Goal: Transaction & Acquisition: Purchase product/service

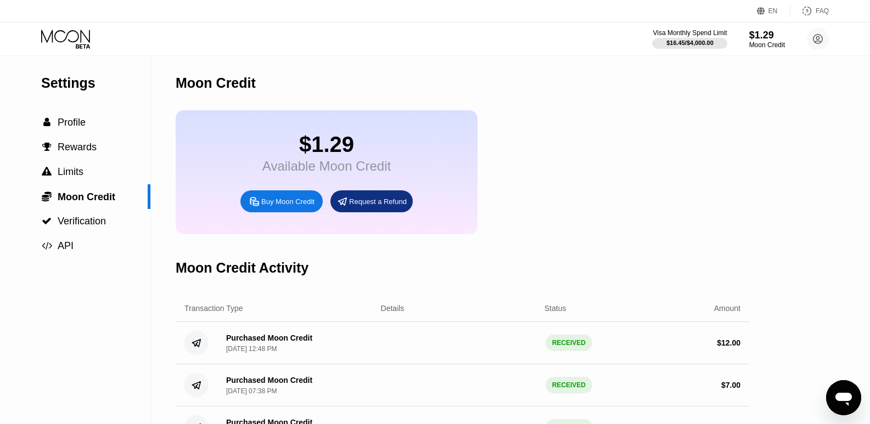
click at [384, 206] on div "Request a Refund" at bounding box center [378, 201] width 58 height 9
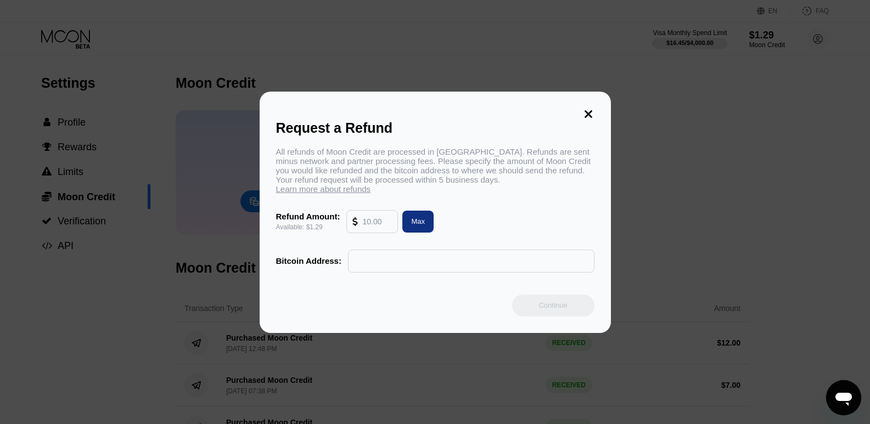
click at [582, 112] on icon at bounding box center [588, 114] width 12 height 12
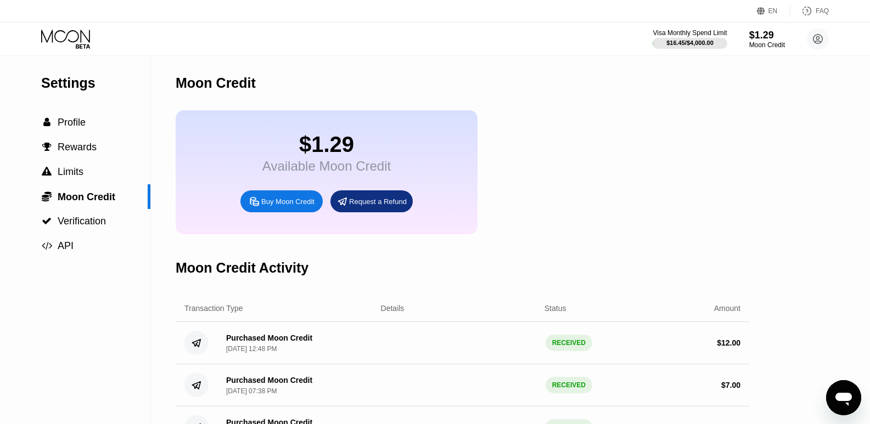
click at [273, 206] on div "Buy Moon Credit" at bounding box center [287, 201] width 53 height 9
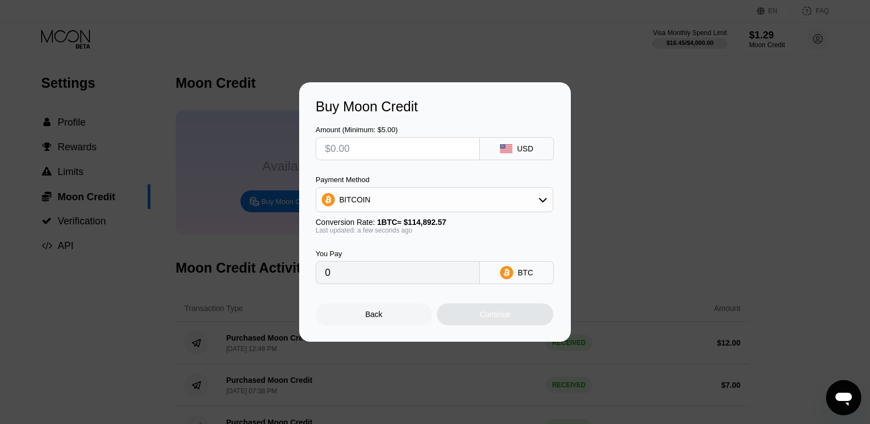
click at [532, 193] on div "BITCOIN" at bounding box center [434, 200] width 237 height 22
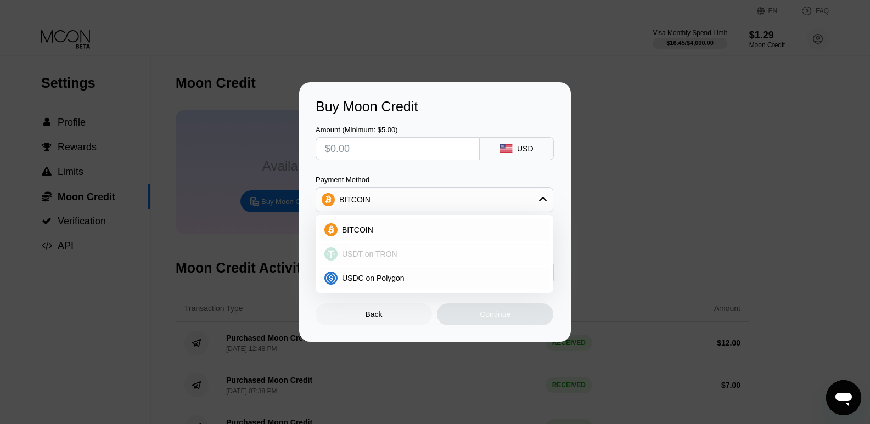
click at [364, 251] on span "USDT on TRON" at bounding box center [369, 254] width 55 height 9
type input "0.00"
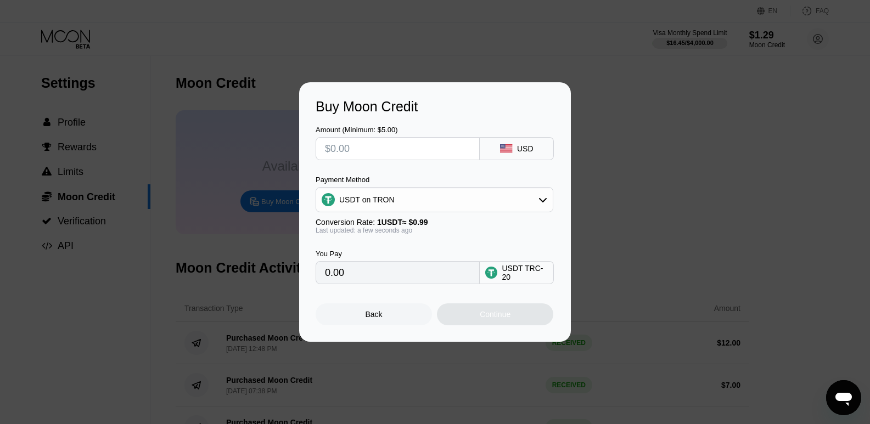
click at [380, 140] on input "text" at bounding box center [397, 149] width 145 height 22
type input "$5"
type input "5.05"
type input "$5"
click at [494, 318] on div "Continue" at bounding box center [495, 314] width 31 height 9
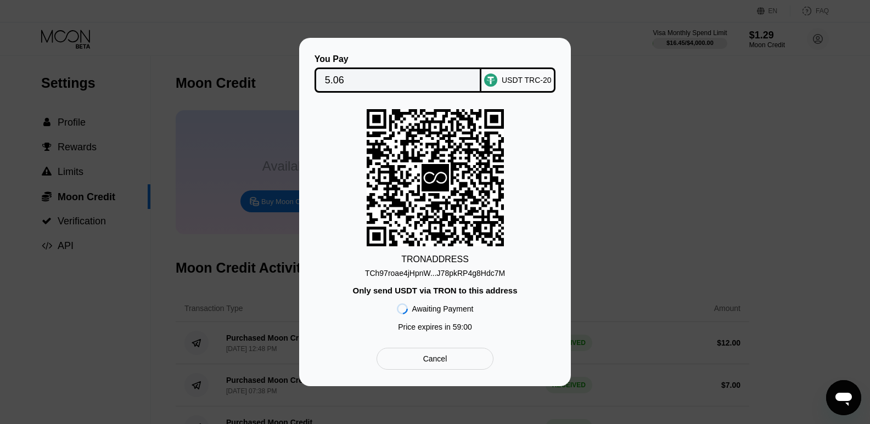
click at [444, 273] on div "TCh97roae4jHpnW...J78pkRP4g8Hdc7M" at bounding box center [435, 273] width 140 height 9
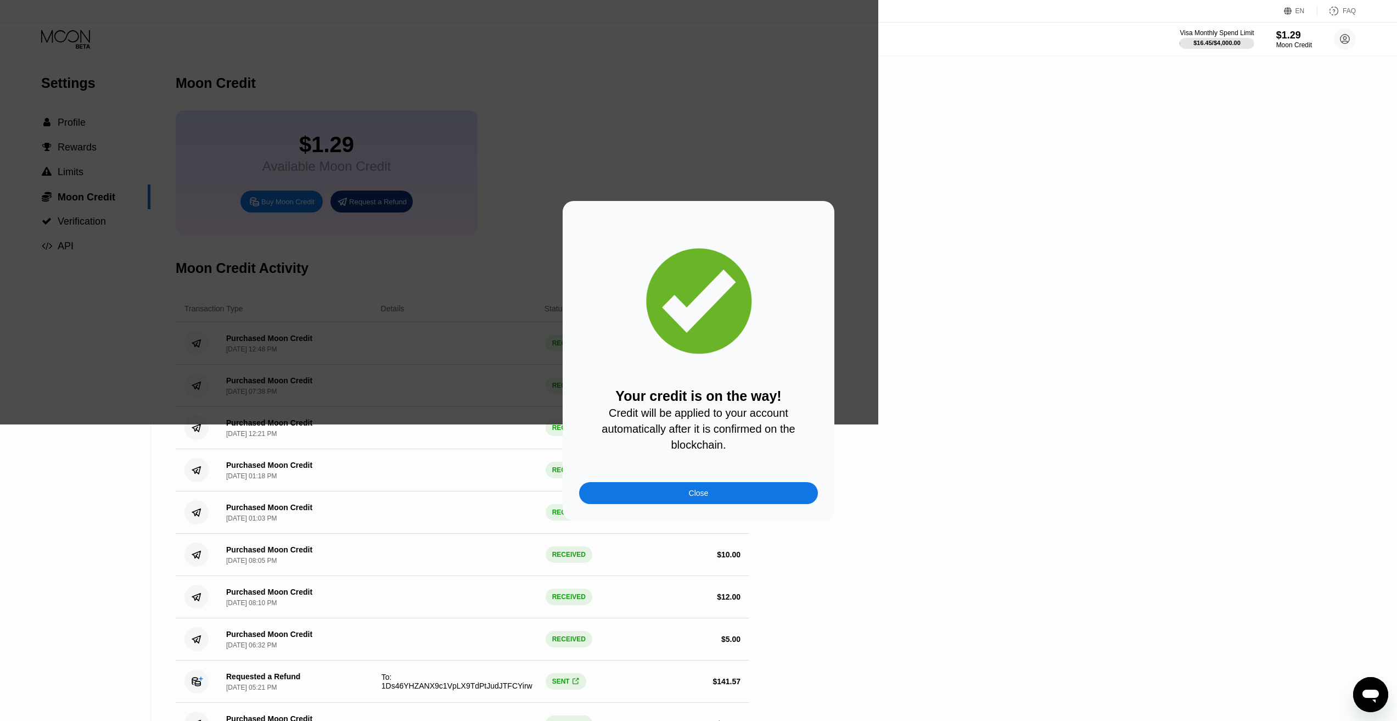
click at [732, 499] on div "Close" at bounding box center [698, 493] width 239 height 22
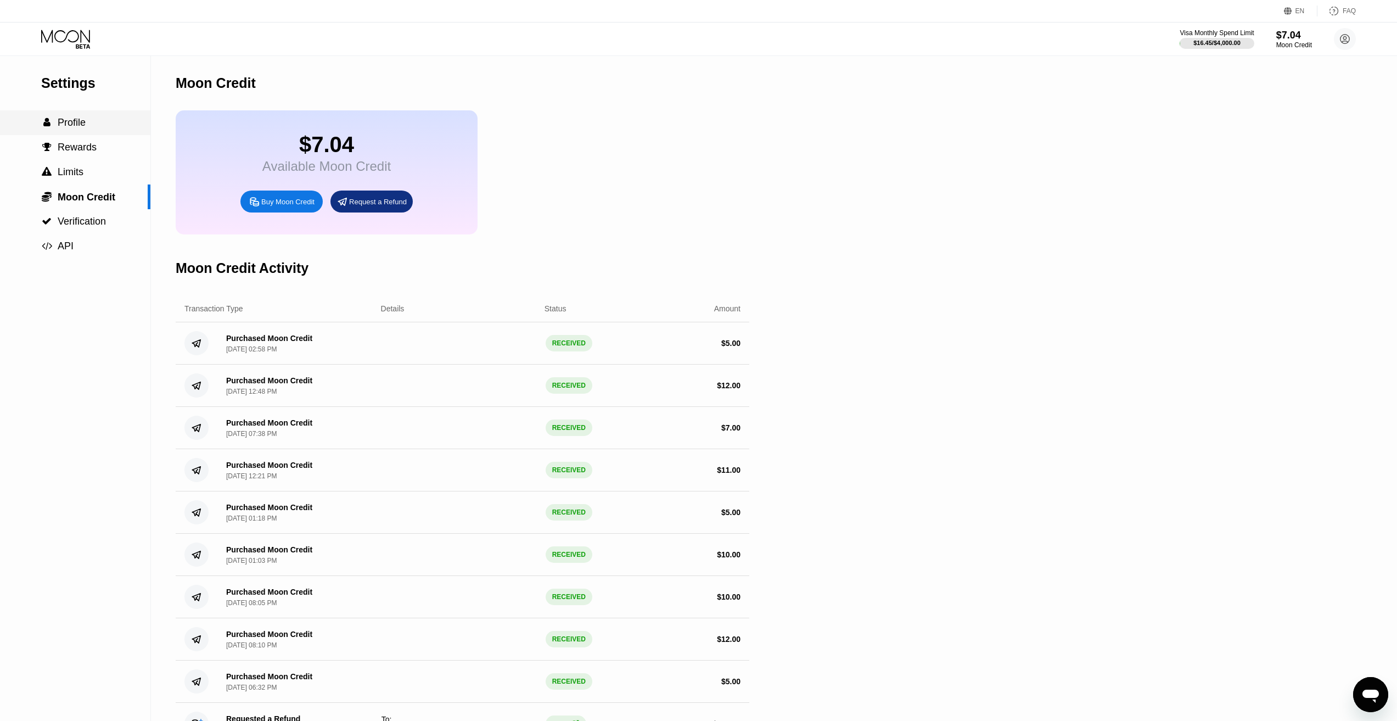
click at [81, 126] on span "Profile" at bounding box center [72, 122] width 28 height 11
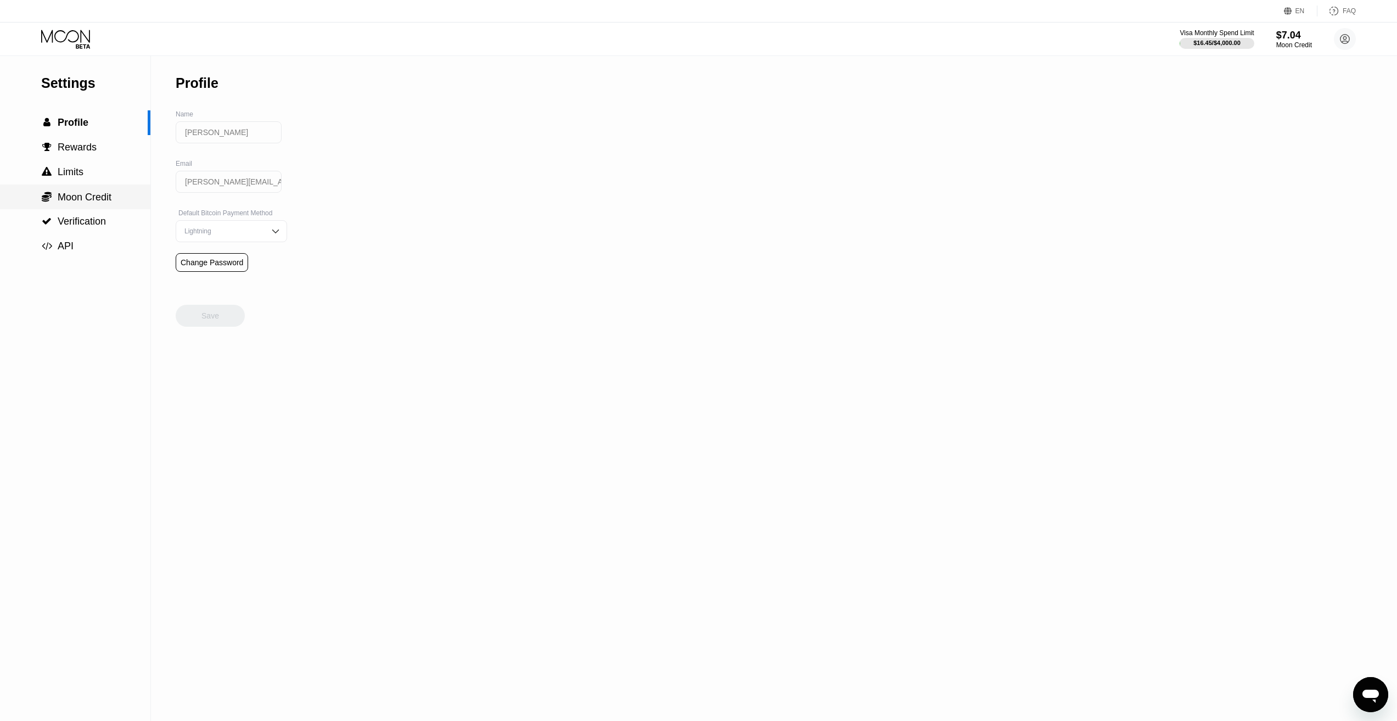
click at [85, 203] on span "Moon Credit" at bounding box center [85, 197] width 54 height 11
